Goal: Task Accomplishment & Management: Manage account settings

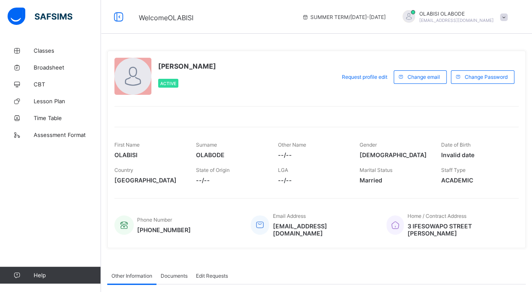
click at [36, 47] on span "Classes" at bounding box center [67, 50] width 67 height 7
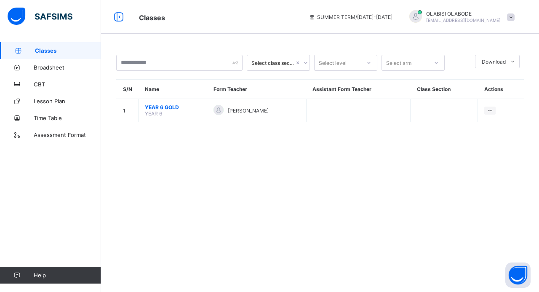
click at [163, 106] on span "YEAR 6 GOLD" at bounding box center [173, 107] width 56 height 6
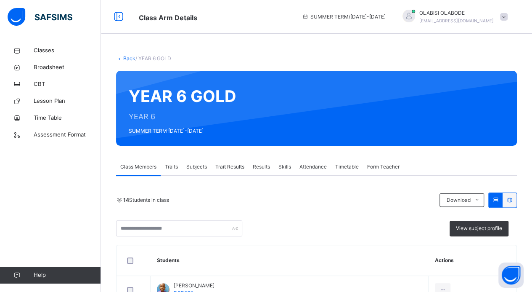
scroll to position [84, 0]
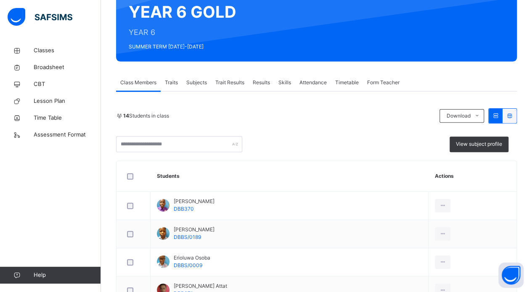
click at [265, 82] on span "Results" at bounding box center [261, 83] width 17 height 8
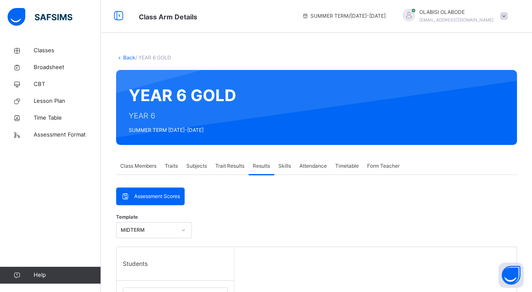
scroll to position [0, 0]
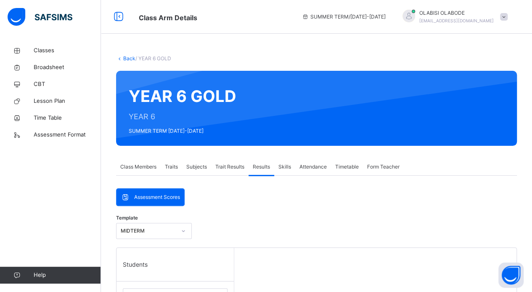
click at [305, 168] on span "Attendance" at bounding box center [313, 167] width 27 height 8
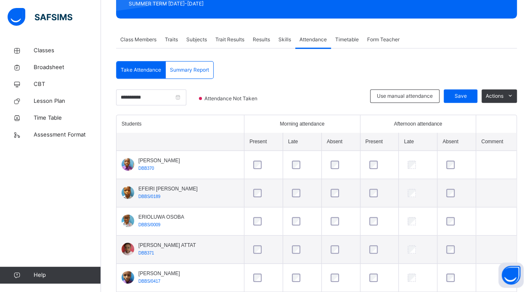
scroll to position [210, 0]
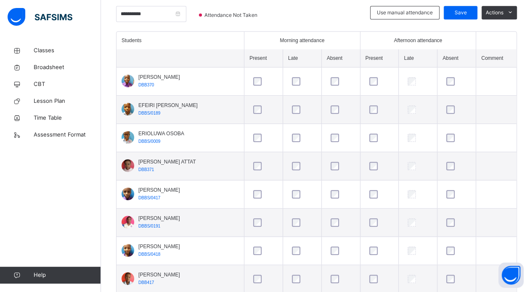
click at [407, 13] on span "Use manual attendance" at bounding box center [405, 13] width 56 height 8
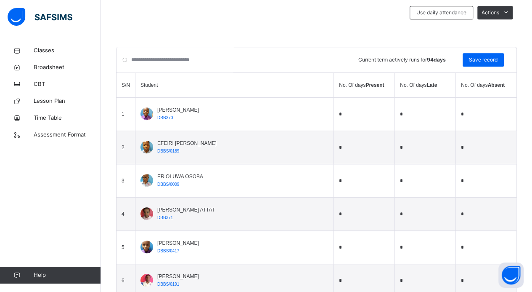
click at [362, 114] on input "*" at bounding box center [364, 114] width 51 height 12
click at [467, 113] on input "*" at bounding box center [486, 114] width 51 height 12
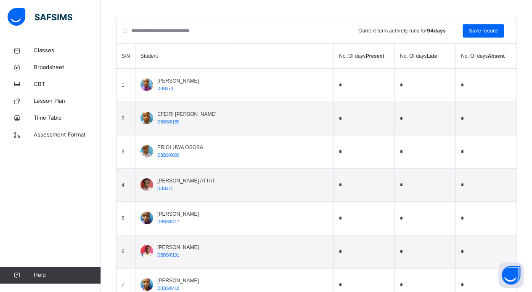
scroll to position [253, 0]
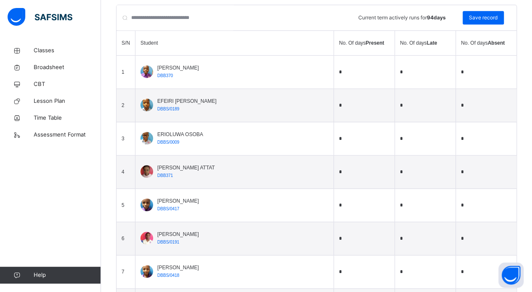
type input "*"
click at [471, 117] on td "*" at bounding box center [486, 105] width 61 height 33
click at [469, 136] on input "*" at bounding box center [486, 139] width 51 height 12
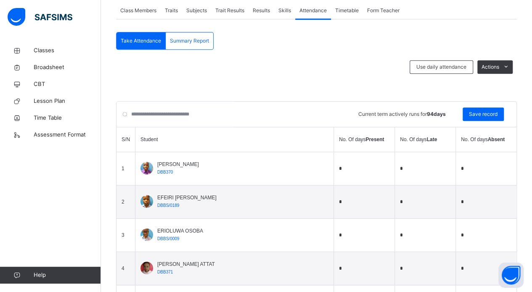
scroll to position [126, 0]
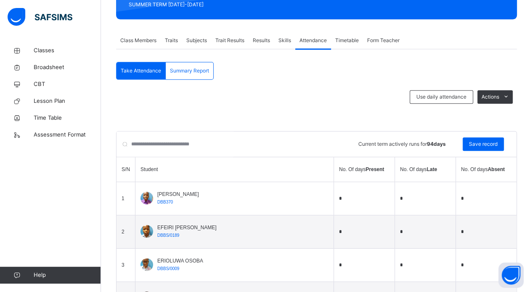
click at [495, 140] on span "Save record" at bounding box center [483, 144] width 29 height 8
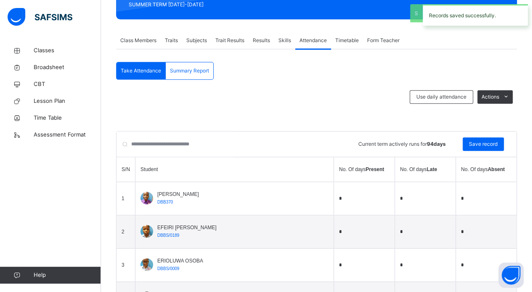
click at [261, 40] on span "Results" at bounding box center [261, 41] width 17 height 8
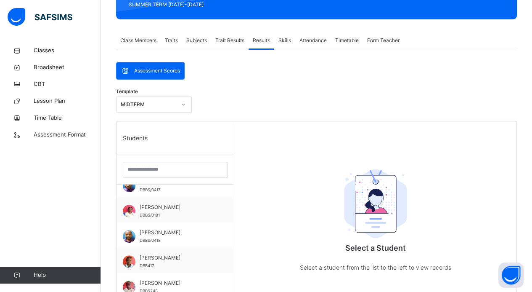
scroll to position [0, 0]
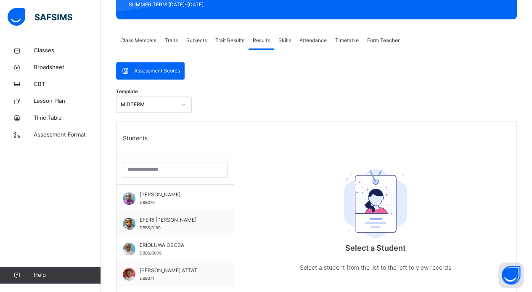
click at [170, 198] on span "[PERSON_NAME]" at bounding box center [177, 195] width 75 height 8
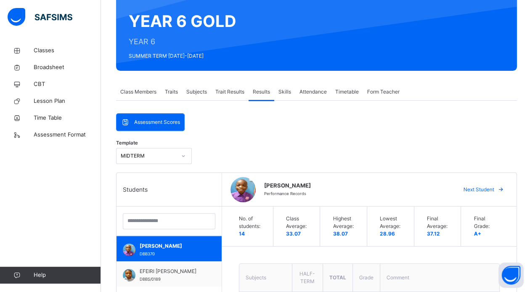
scroll to position [58, 0]
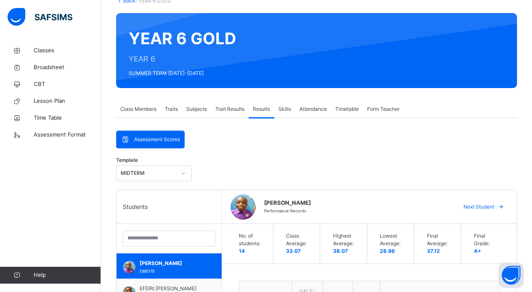
click at [291, 107] on span "Skills" at bounding box center [285, 109] width 13 height 8
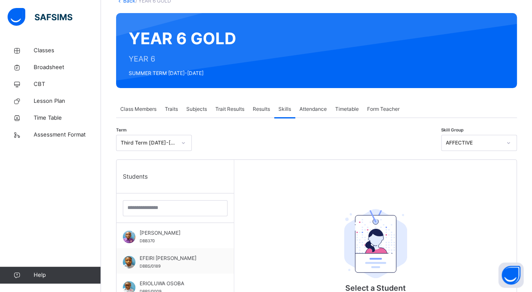
click at [172, 235] on span "[PERSON_NAME]" at bounding box center [177, 233] width 75 height 8
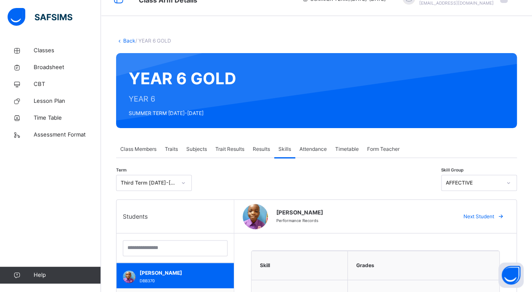
scroll to position [42, 0]
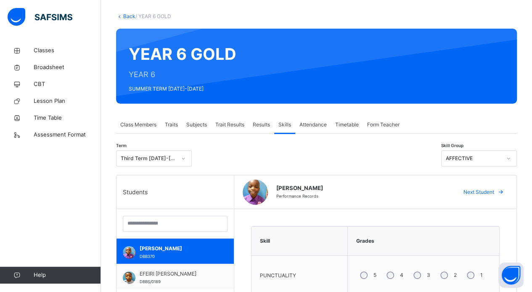
click at [380, 122] on span "Form Teacher" at bounding box center [383, 125] width 32 height 8
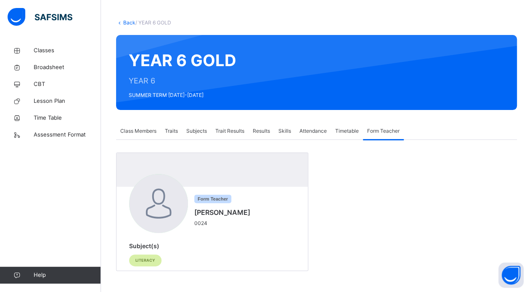
scroll to position [35, 0]
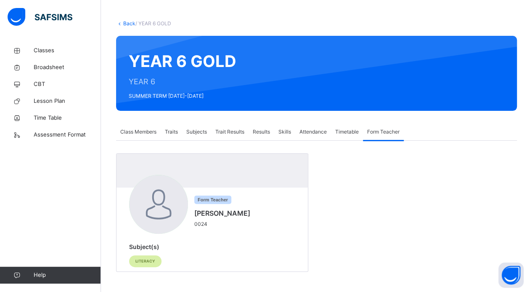
drag, startPoint x: 239, startPoint y: 197, endPoint x: 237, endPoint y: 202, distance: 5.5
click at [237, 202] on div "Form Teacher [PERSON_NAME] 0024" at bounding box center [224, 211] width 60 height 32
click at [260, 132] on span "Results" at bounding box center [261, 132] width 17 height 8
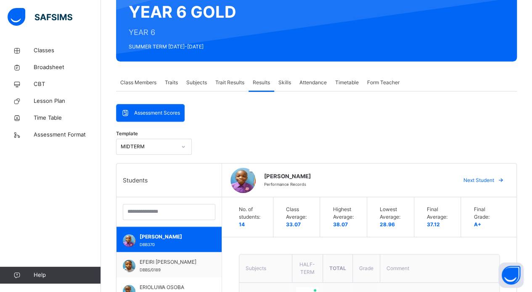
scroll to position [84, 0]
click at [156, 139] on div "MIDTERM" at bounding box center [154, 146] width 76 height 16
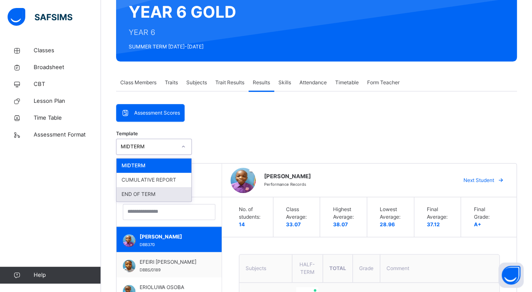
click at [166, 196] on div "END OF TERM" at bounding box center [154, 194] width 75 height 14
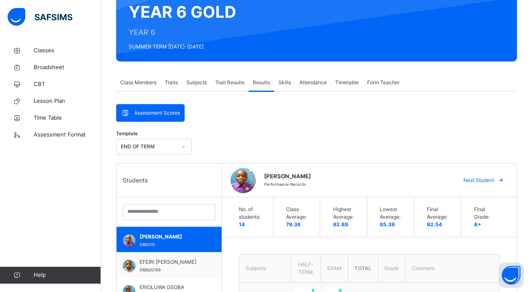
click at [331, 80] on div "Attendance" at bounding box center [313, 82] width 36 height 17
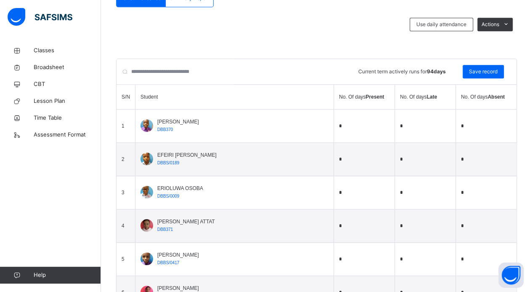
scroll to position [210, 0]
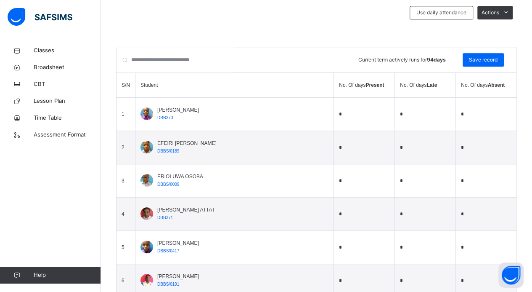
click at [466, 149] on input "*" at bounding box center [486, 147] width 51 height 12
click at [343, 152] on input "*" at bounding box center [364, 147] width 51 height 12
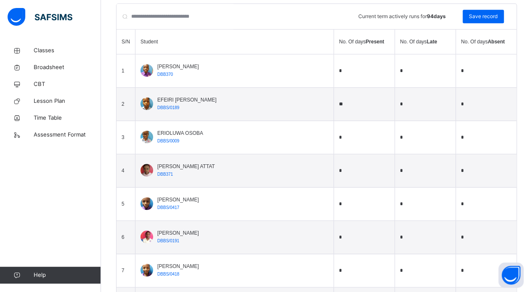
scroll to position [295, 0]
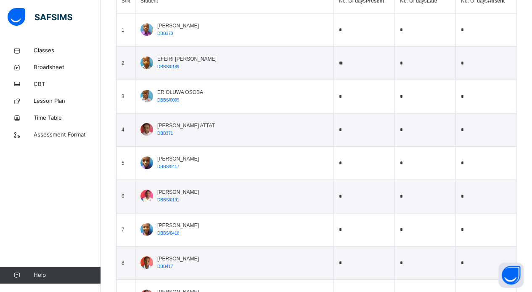
type input "**"
click at [334, 99] on td "*" at bounding box center [364, 96] width 61 height 33
click at [339, 99] on input "*" at bounding box center [364, 97] width 51 height 12
type input "**"
click at [480, 132] on input "*" at bounding box center [486, 130] width 51 height 12
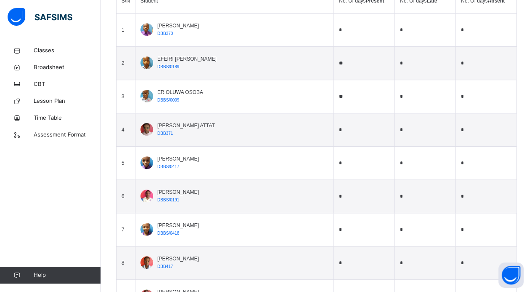
scroll to position [379, 0]
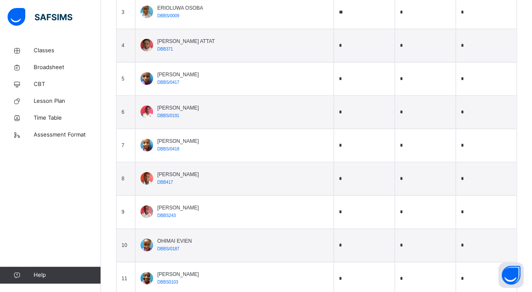
type input "*"
click at [471, 154] on td "*" at bounding box center [486, 145] width 61 height 33
click at [466, 112] on input "*" at bounding box center [486, 112] width 51 height 12
type input "*"
click at [472, 148] on input "*" at bounding box center [486, 145] width 51 height 12
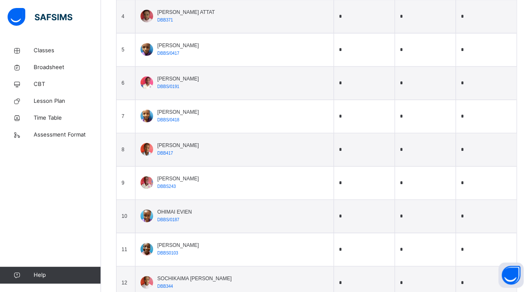
scroll to position [421, 0]
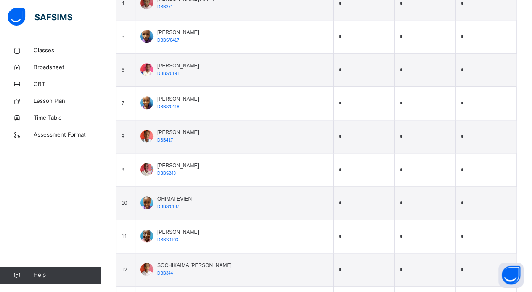
click at [476, 137] on input "*" at bounding box center [486, 136] width 51 height 12
type input "*"
click at [478, 169] on input "*" at bounding box center [486, 170] width 51 height 12
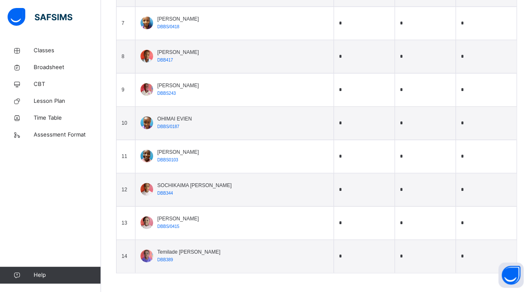
scroll to position [504, 0]
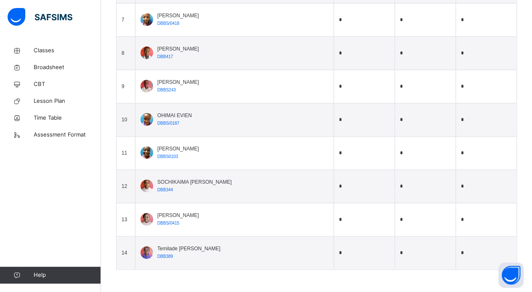
type input "*"
click at [484, 189] on input "*" at bounding box center [486, 186] width 51 height 12
type input "*"
click at [478, 216] on input "*" at bounding box center [486, 219] width 51 height 12
type input "*"
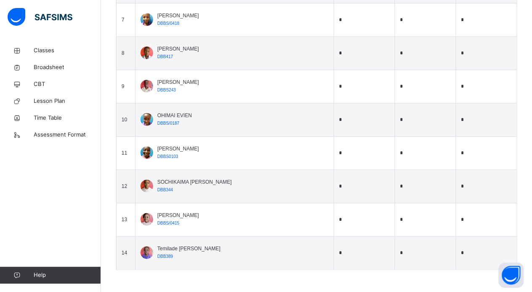
click at [475, 250] on input "*" at bounding box center [486, 253] width 51 height 12
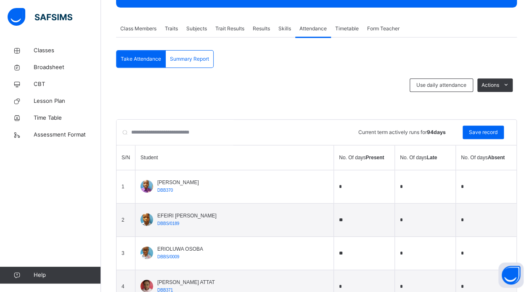
scroll to position [168, 0]
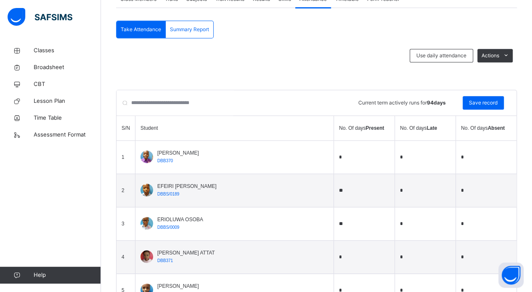
type input "*"
click at [504, 98] on div "Save record" at bounding box center [483, 102] width 41 height 13
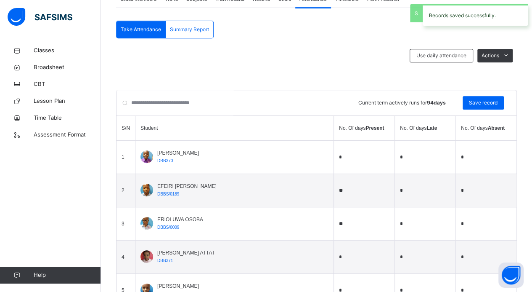
click at [474, 55] on div "Use daily attendance" at bounding box center [442, 55] width 64 height 13
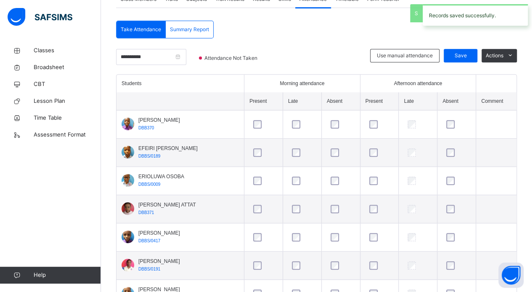
click at [440, 52] on div "Use manual attendance" at bounding box center [404, 55] width 69 height 13
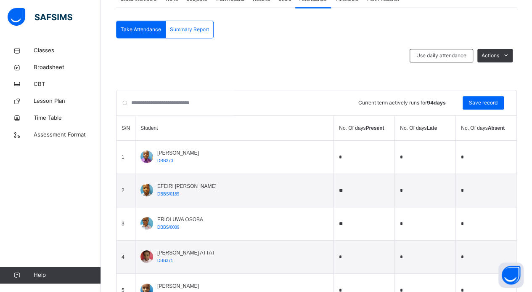
scroll to position [83, 0]
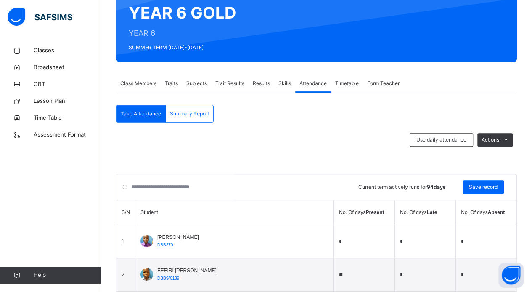
click at [269, 84] on span "Results" at bounding box center [261, 84] width 17 height 8
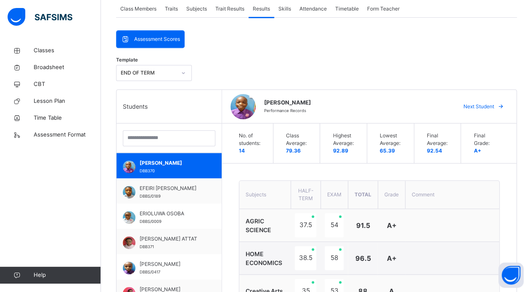
scroll to position [126, 0]
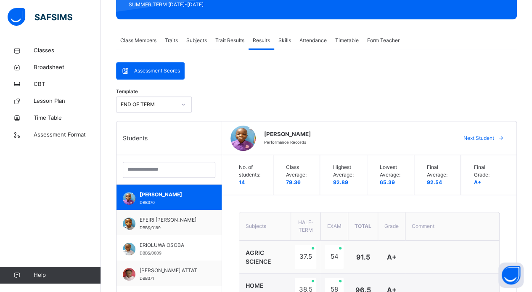
click at [319, 37] on span "Attendance" at bounding box center [313, 41] width 27 height 8
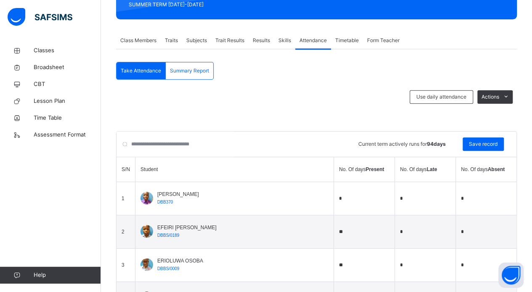
click at [199, 38] on span "Subjects" at bounding box center [196, 41] width 21 height 8
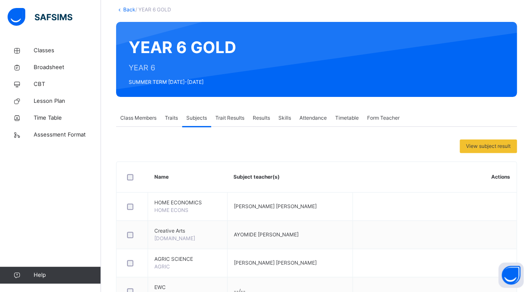
scroll to position [42, 0]
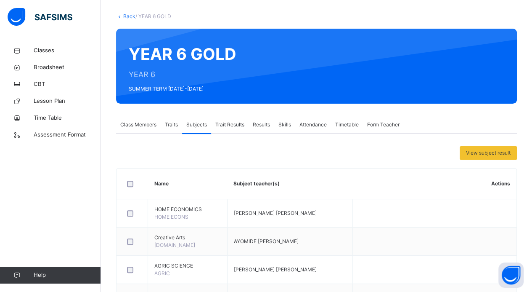
click at [174, 129] on div "Traits" at bounding box center [171, 124] width 21 height 17
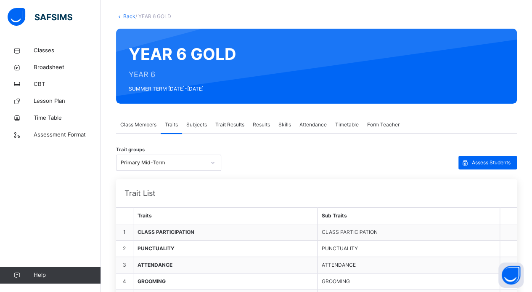
click at [242, 127] on span "Trait Results" at bounding box center [230, 125] width 29 height 8
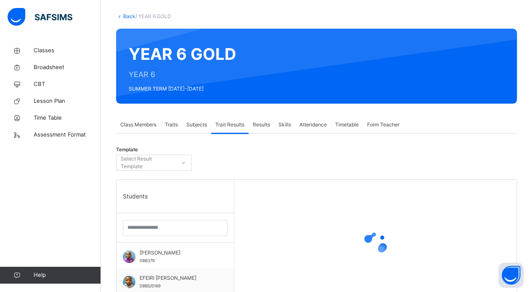
click at [272, 126] on div "Results" at bounding box center [262, 124] width 26 height 17
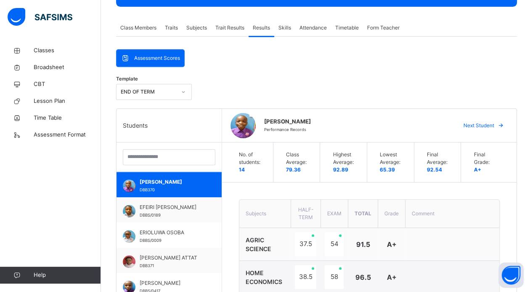
scroll to position [126, 0]
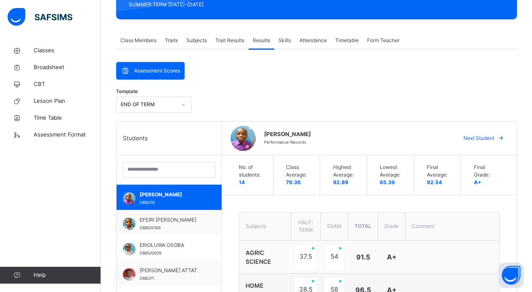
click at [286, 43] on span "Skills" at bounding box center [285, 41] width 13 height 8
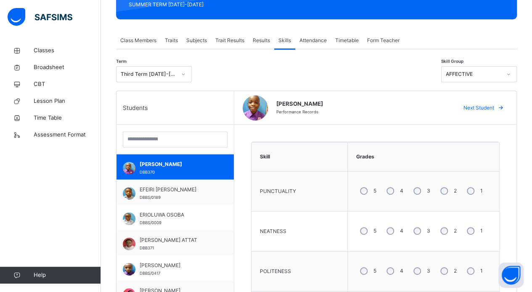
click at [309, 41] on span "Attendance" at bounding box center [313, 41] width 27 height 8
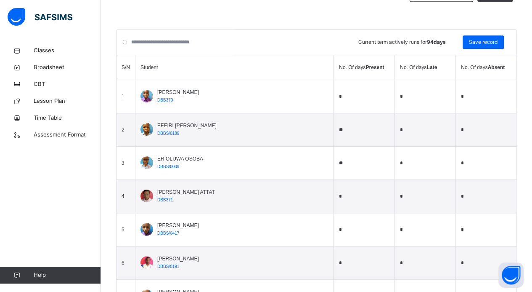
scroll to position [253, 0]
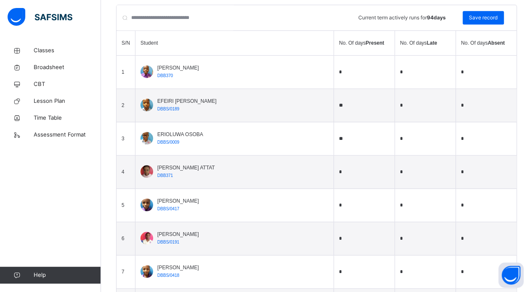
click at [347, 179] on td "*" at bounding box center [364, 171] width 61 height 33
click at [344, 70] on input "*" at bounding box center [364, 72] width 51 height 12
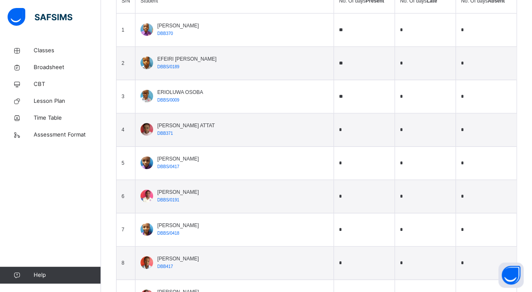
type input "**"
click at [339, 125] on input "*" at bounding box center [364, 130] width 51 height 12
type input "**"
click at [342, 167] on input "*" at bounding box center [364, 163] width 51 height 12
type input "**"
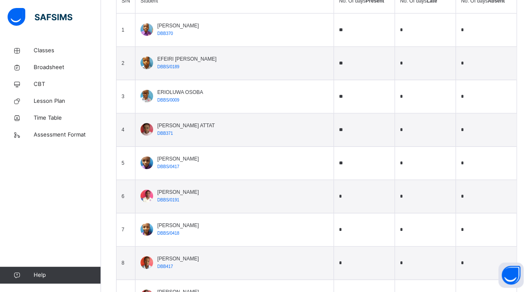
click at [339, 191] on input "*" at bounding box center [364, 196] width 51 height 12
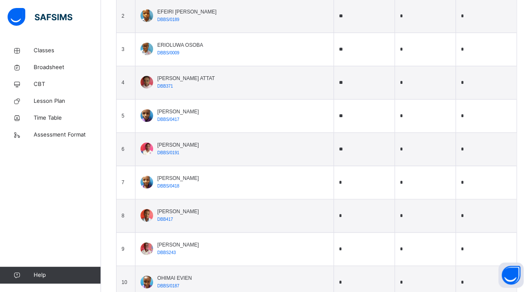
scroll to position [379, 0]
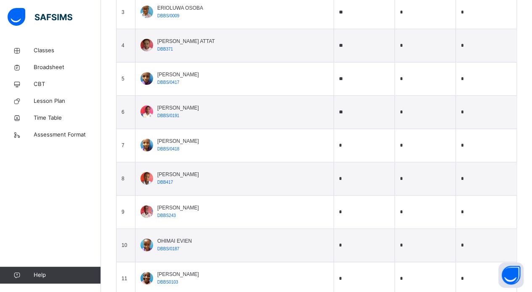
type input "**"
click at [339, 144] on input "*" at bounding box center [364, 145] width 51 height 12
type input "**"
click at [339, 180] on input "*" at bounding box center [364, 179] width 51 height 12
type input "**"
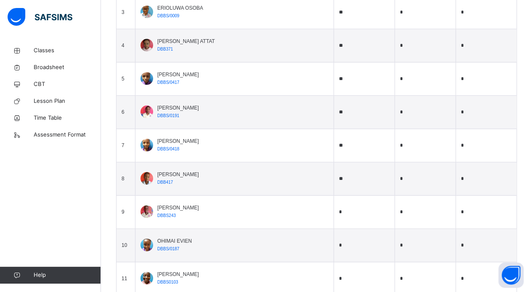
click at [339, 207] on input "*" at bounding box center [364, 212] width 51 height 12
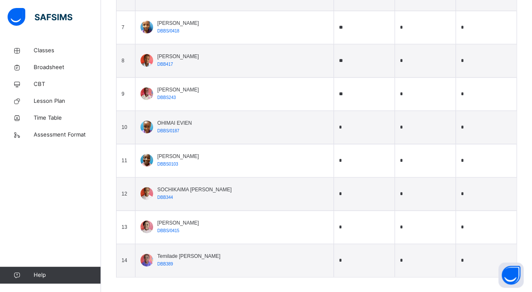
scroll to position [504, 0]
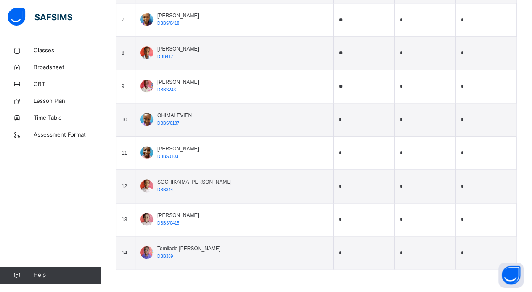
type input "**"
click at [334, 106] on td "*" at bounding box center [364, 119] width 61 height 33
type input "**"
click at [339, 154] on input "*" at bounding box center [364, 153] width 51 height 12
type input "**"
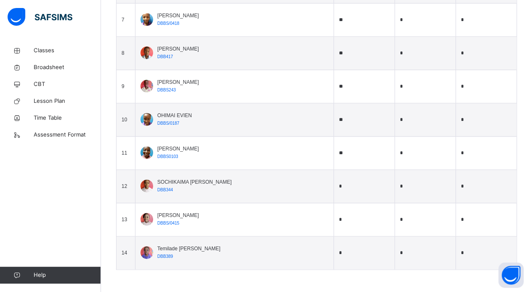
click at [334, 176] on td "*" at bounding box center [364, 186] width 61 height 33
type input "**"
click at [339, 216] on input "*" at bounding box center [364, 219] width 51 height 12
click at [339, 218] on input "**" at bounding box center [364, 219] width 51 height 12
type input "**"
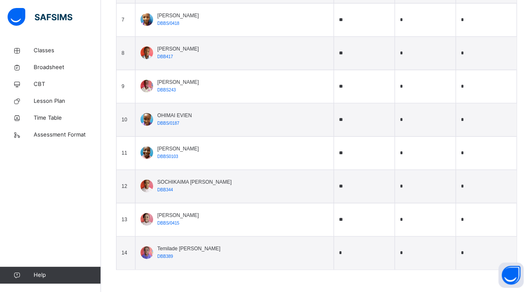
click at [343, 248] on input "*" at bounding box center [364, 253] width 51 height 12
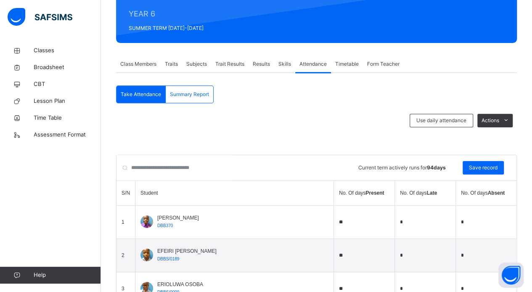
scroll to position [210, 0]
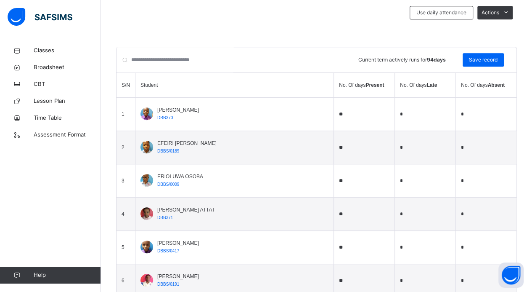
type input "**"
click at [488, 59] on span "Save record" at bounding box center [483, 60] width 29 height 8
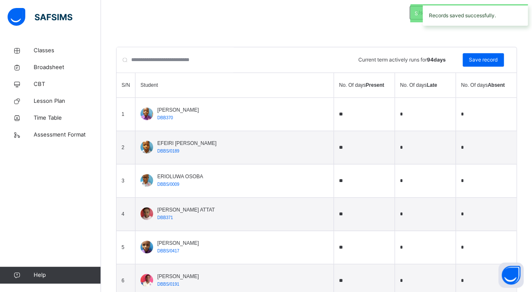
click at [492, 60] on span "Save record" at bounding box center [483, 60] width 29 height 8
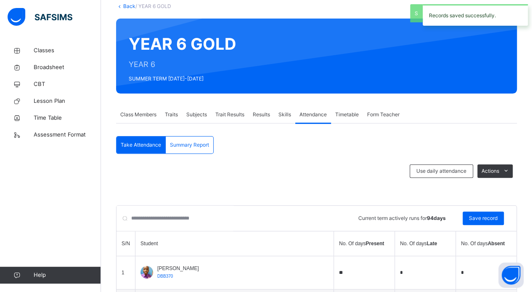
scroll to position [42, 0]
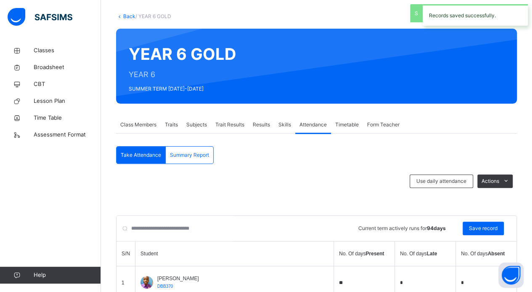
click at [370, 122] on span "Form Teacher" at bounding box center [383, 125] width 32 height 8
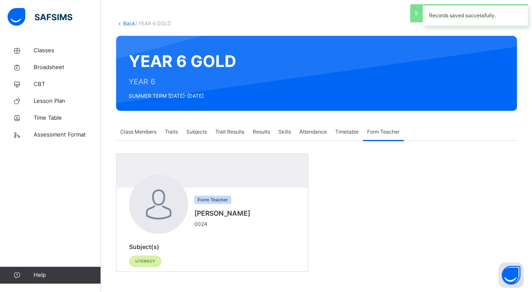
click at [335, 132] on div "Timetable" at bounding box center [347, 131] width 32 height 17
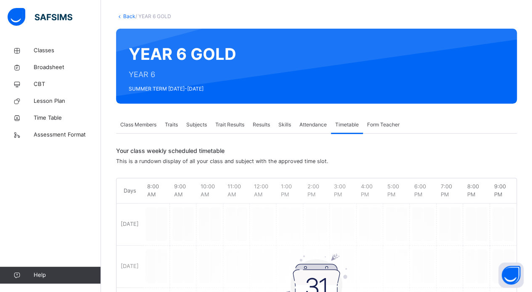
click at [317, 123] on span "Attendance" at bounding box center [313, 125] width 27 height 8
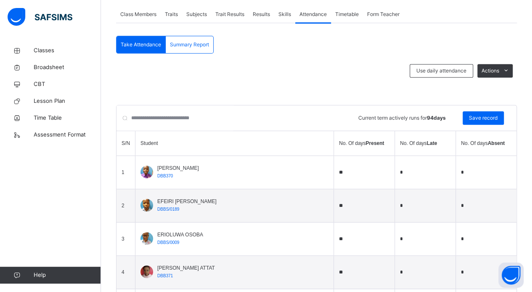
scroll to position [41, 0]
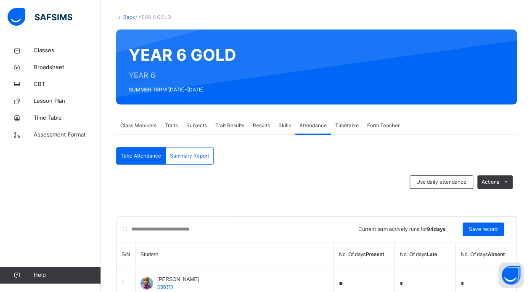
click at [176, 156] on span "Summary Report" at bounding box center [189, 156] width 39 height 8
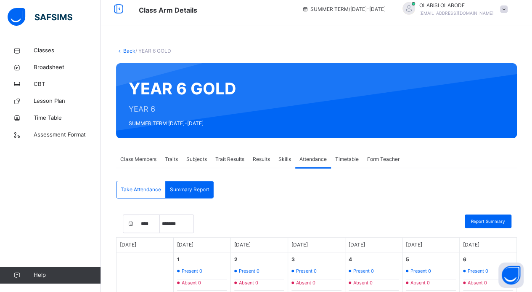
scroll to position [0, 0]
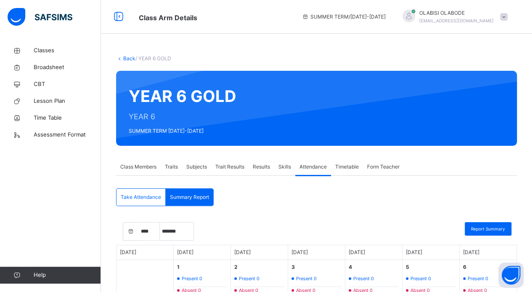
click at [139, 189] on div "Take Attendance" at bounding box center [141, 197] width 49 height 17
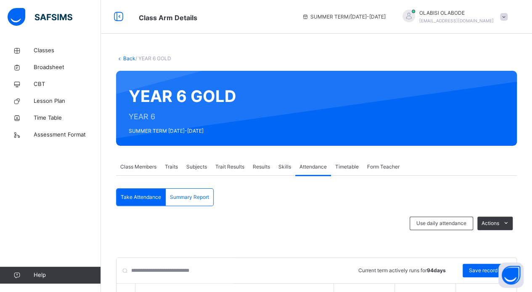
click at [359, 168] on span "Timetable" at bounding box center [347, 167] width 24 height 8
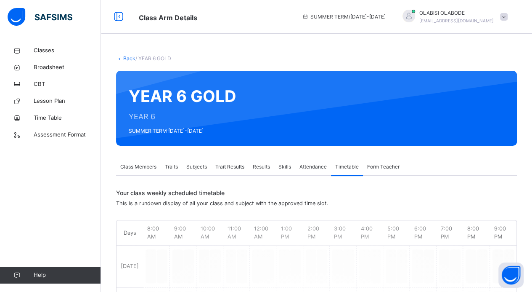
click at [374, 164] on span "Form Teacher" at bounding box center [383, 167] width 32 height 8
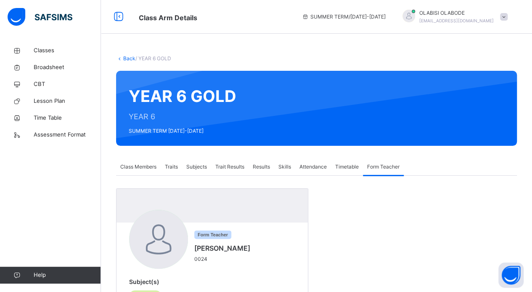
click at [255, 166] on span "Results" at bounding box center [261, 167] width 17 height 8
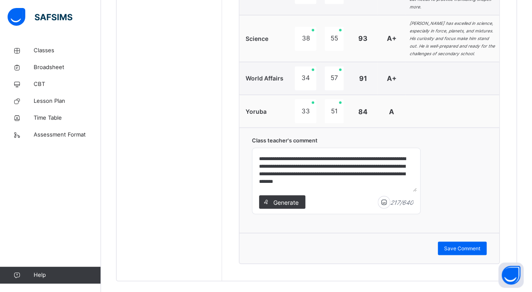
scroll to position [718, 0]
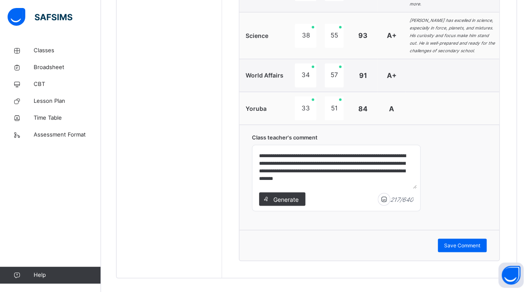
click at [461, 229] on div "Save Comment" at bounding box center [370, 244] width 260 height 31
drag, startPoint x: 460, startPoint y: 239, endPoint x: 457, endPoint y: 235, distance: 4.6
click at [459, 238] on div "Save Comment" at bounding box center [462, 244] width 49 height 13
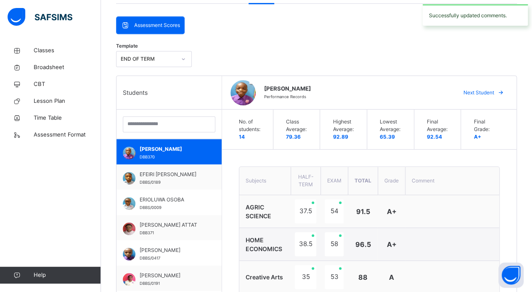
scroll to position [171, 0]
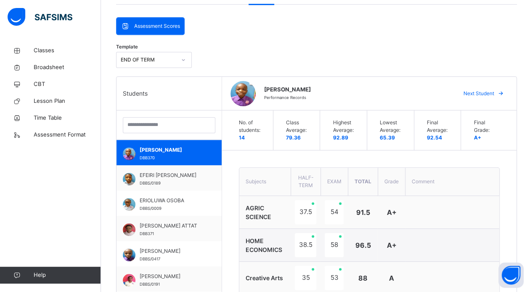
click at [62, 129] on link "Assessment Format" at bounding box center [50, 134] width 101 height 17
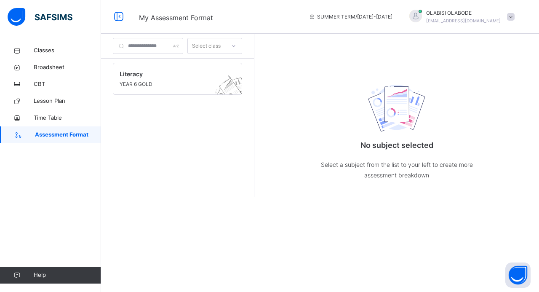
click at [162, 66] on div "Literacy YEAR 6 GOLD" at bounding box center [177, 79] width 129 height 32
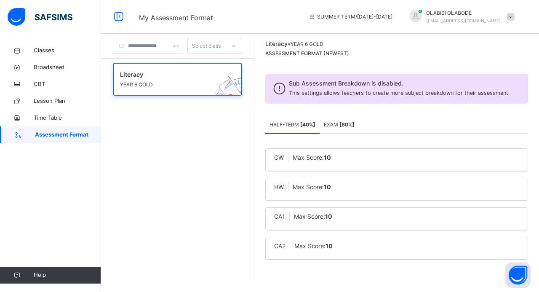
drag, startPoint x: 83, startPoint y: 2, endPoint x: 190, endPoint y: 156, distance: 187.4
click at [190, 156] on div "Literacy YEAR 6 GOLD" at bounding box center [177, 175] width 153 height 232
drag, startPoint x: 51, startPoint y: 130, endPoint x: 81, endPoint y: 128, distance: 30.4
click at [81, 128] on link "Assessment Format" at bounding box center [50, 134] width 101 height 17
click at [65, 132] on span "Assessment Format" at bounding box center [68, 134] width 66 height 8
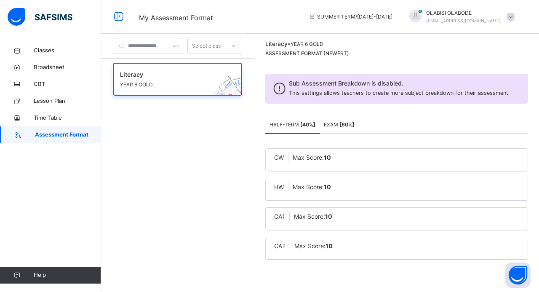
drag, startPoint x: 196, startPoint y: 0, endPoint x: 45, endPoint y: 77, distance: 169.1
click at [48, 80] on span "CBT" at bounding box center [67, 84] width 67 height 8
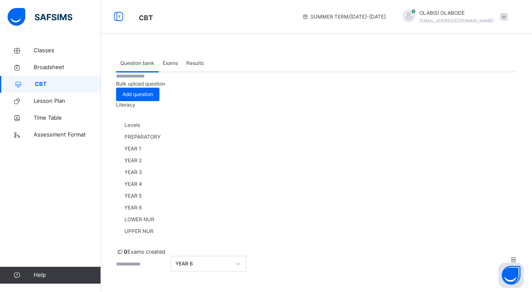
drag, startPoint x: 141, startPoint y: 42, endPoint x: 240, endPoint y: 114, distance: 122.2
click at [240, 117] on div "Literacy Levels PREPARATORY YEAR 1 YEAR 2 YEAR 3 YEAR 4 YEAR 5 YEAR 6 LOWER NUR…" at bounding box center [316, 174] width 401 height 146
click at [167, 80] on input "text" at bounding box center [141, 76] width 51 height 8
drag, startPoint x: 53, startPoint y: 39, endPoint x: 52, endPoint y: 48, distance: 8.5
click at [51, 46] on link "Classes" at bounding box center [50, 50] width 101 height 17
